Goal: Task Accomplishment & Management: Manage account settings

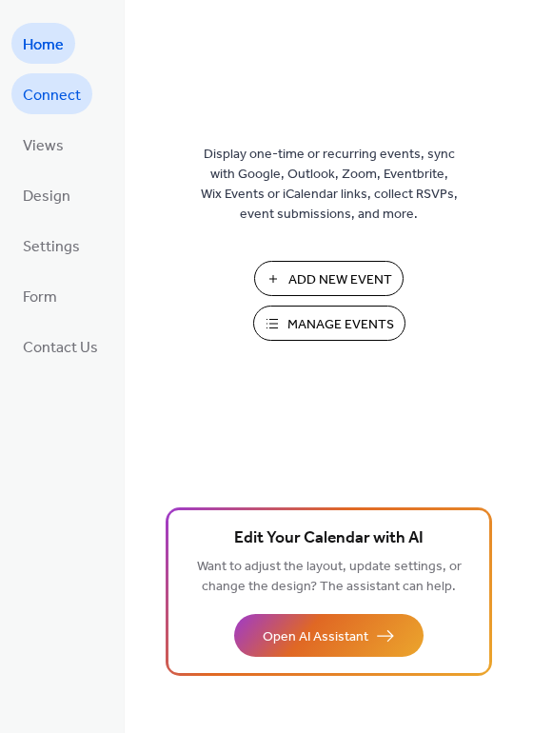
click at [45, 101] on span "Connect" at bounding box center [52, 95] width 58 height 29
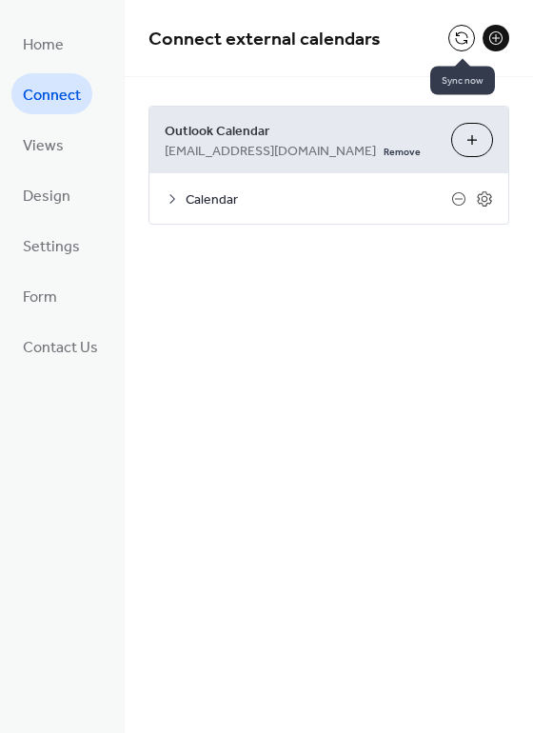
click at [461, 32] on button at bounding box center [461, 38] width 27 height 27
click at [280, 260] on div "Connect external calendars Outlook Calendar [EMAIL_ADDRESS][DOMAIN_NAME] Remove…" at bounding box center [329, 141] width 408 height 282
click at [50, 131] on span "Views" at bounding box center [43, 145] width 41 height 29
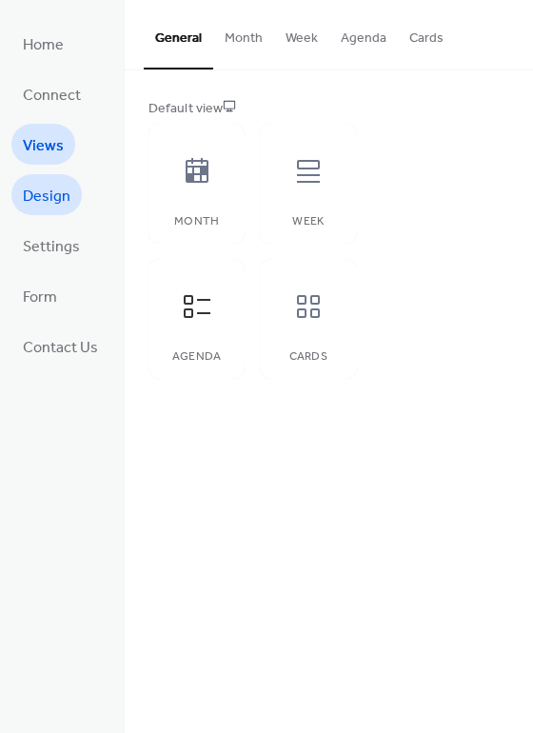
click at [49, 180] on link "Design" at bounding box center [46, 194] width 70 height 41
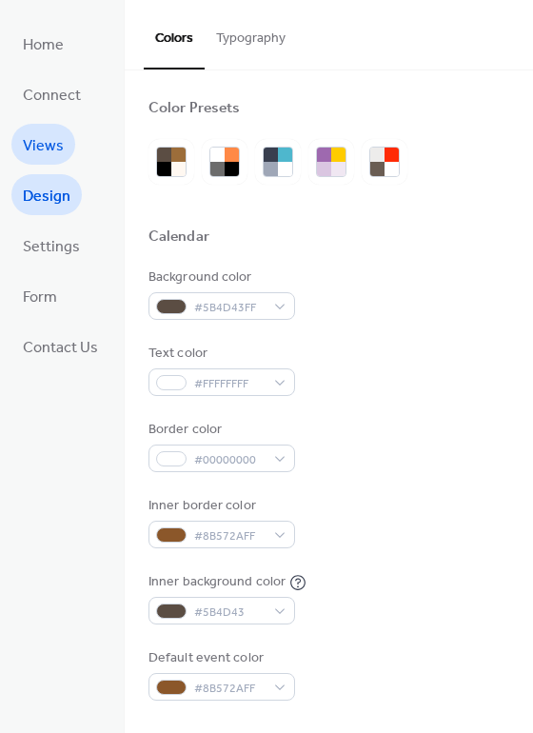
click at [49, 145] on span "Views" at bounding box center [43, 145] width 41 height 29
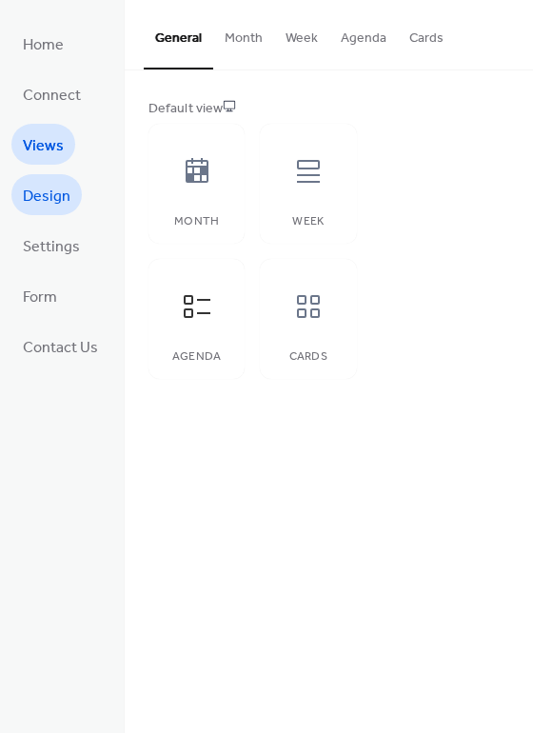
click at [66, 199] on span "Design" at bounding box center [47, 196] width 48 height 29
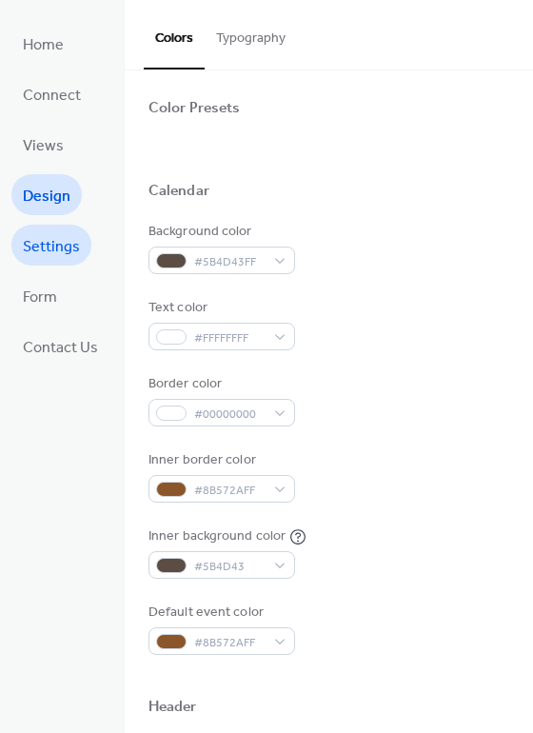
click at [57, 244] on span "Settings" at bounding box center [51, 246] width 57 height 29
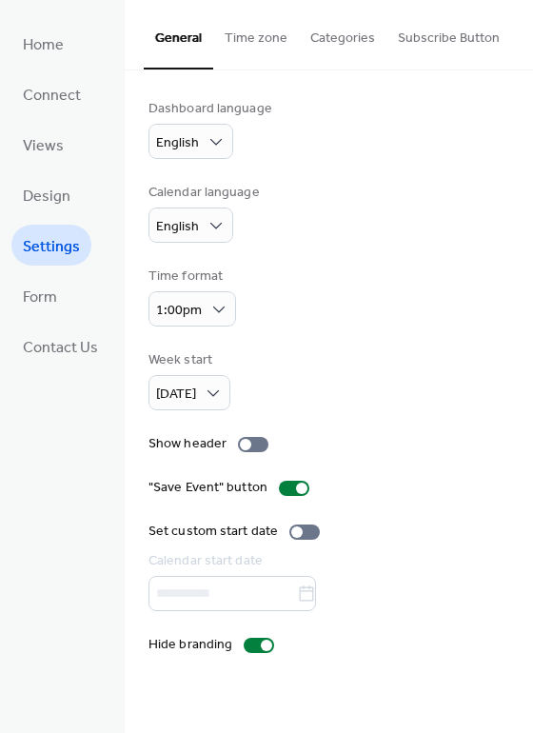
click at [57, 274] on ul "Home Connect Views Design Settings Form Contact Us" at bounding box center [60, 194] width 98 height 343
click at [49, 292] on span "Form" at bounding box center [40, 297] width 34 height 29
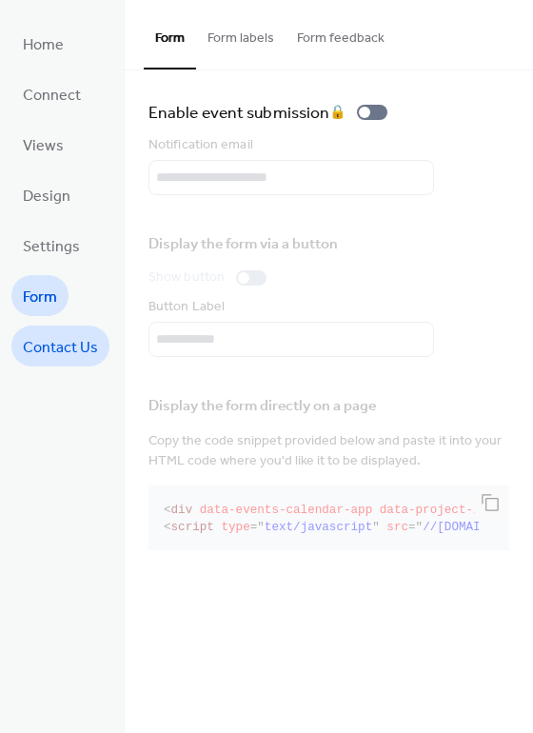
click at [53, 336] on span "Contact Us" at bounding box center [60, 347] width 75 height 29
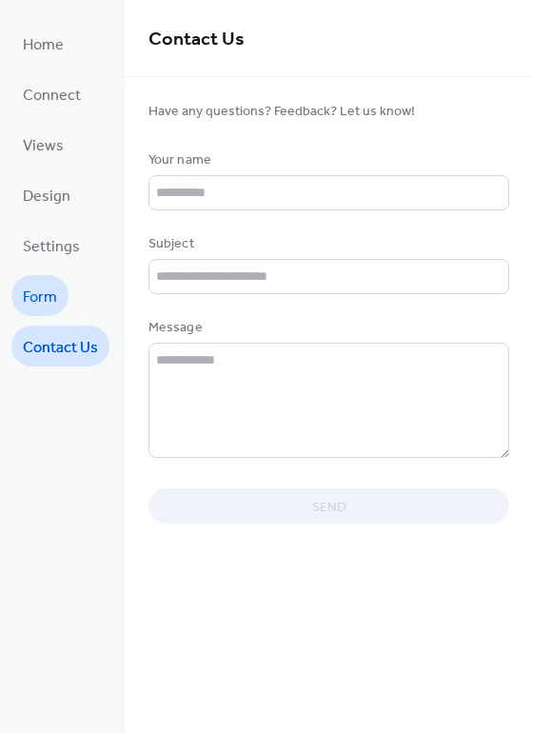
click at [59, 285] on link "Form" at bounding box center [39, 295] width 57 height 41
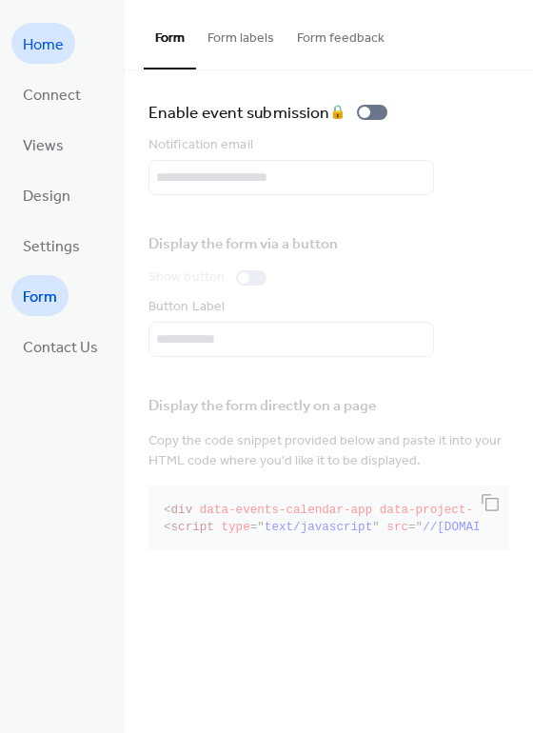
click at [51, 46] on span "Home" at bounding box center [43, 44] width 41 height 29
